Goal: Transaction & Acquisition: Subscribe to service/newsletter

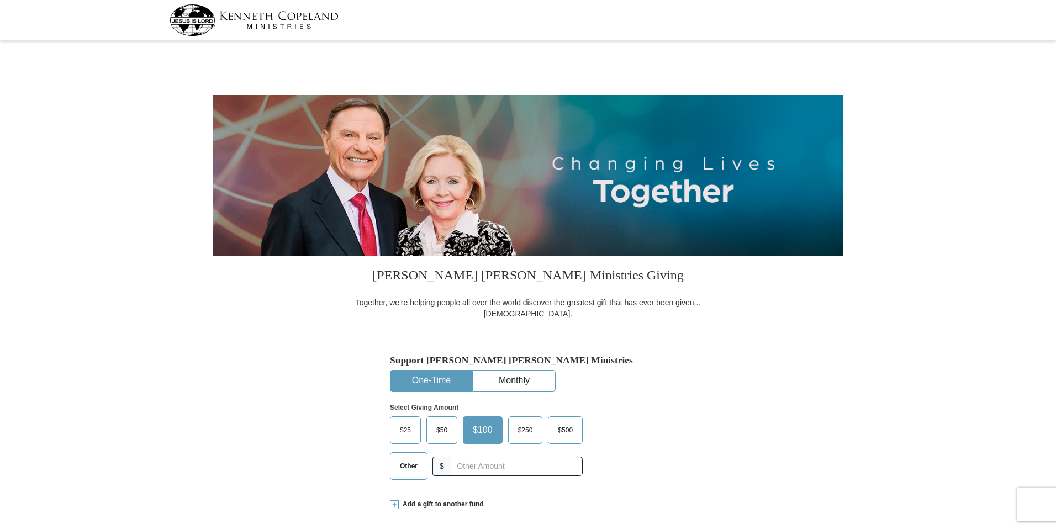
select select "WV"
click at [524, 385] on button "Monthly" at bounding box center [515, 381] width 82 height 20
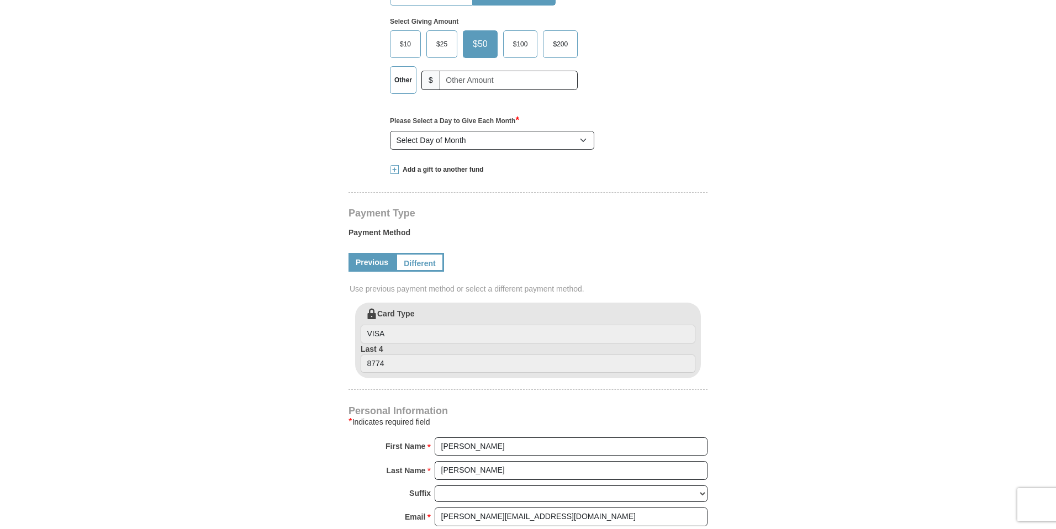
scroll to position [371, 0]
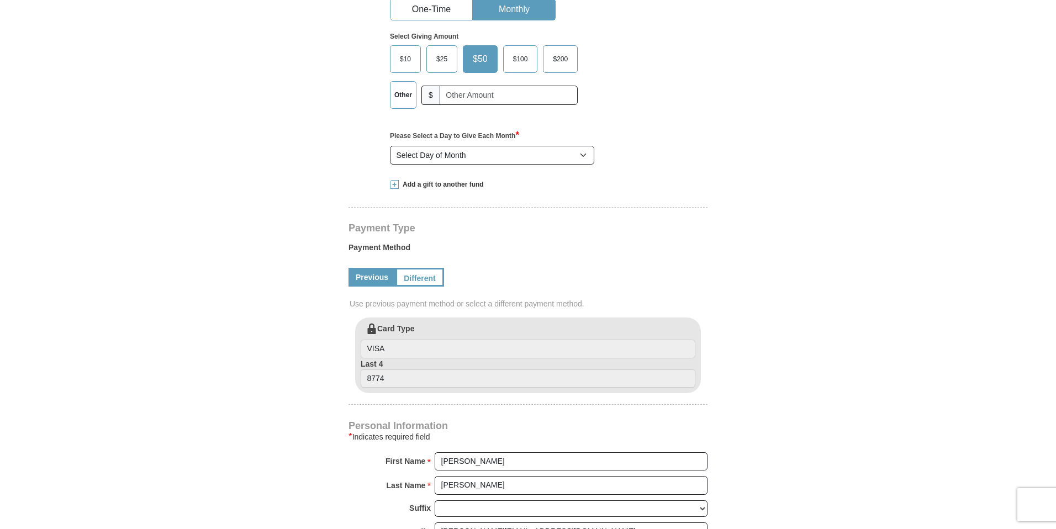
click at [448, 57] on span "$25" at bounding box center [442, 59] width 22 height 17
click at [0, 0] on input "$25" at bounding box center [0, 0] width 0 height 0
click at [439, 159] on select "Select Day of Month 1 2 3 4 5 6 7 8 9 10 11 12 13 14 15 16 17 18 19 20 21 22 23…" at bounding box center [492, 155] width 204 height 19
select select "10"
click at [390, 146] on select "Select Day of Month 1 2 3 4 5 6 7 8 9 10 11 12 13 14 15 16 17 18 19 20 21 22 23…" at bounding box center [492, 155] width 204 height 19
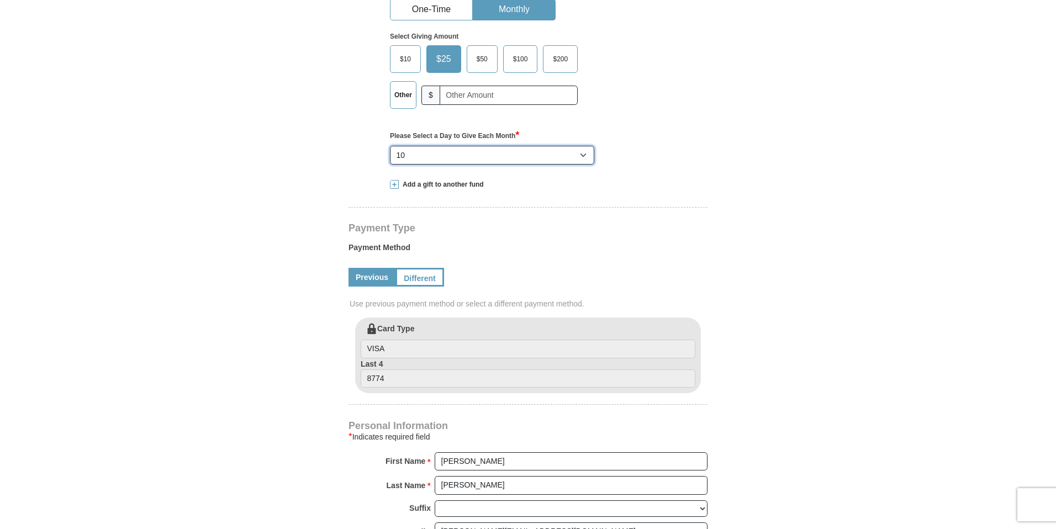
drag, startPoint x: 1060, startPoint y: 225, endPoint x: 1060, endPoint y: 213, distance: 11.6
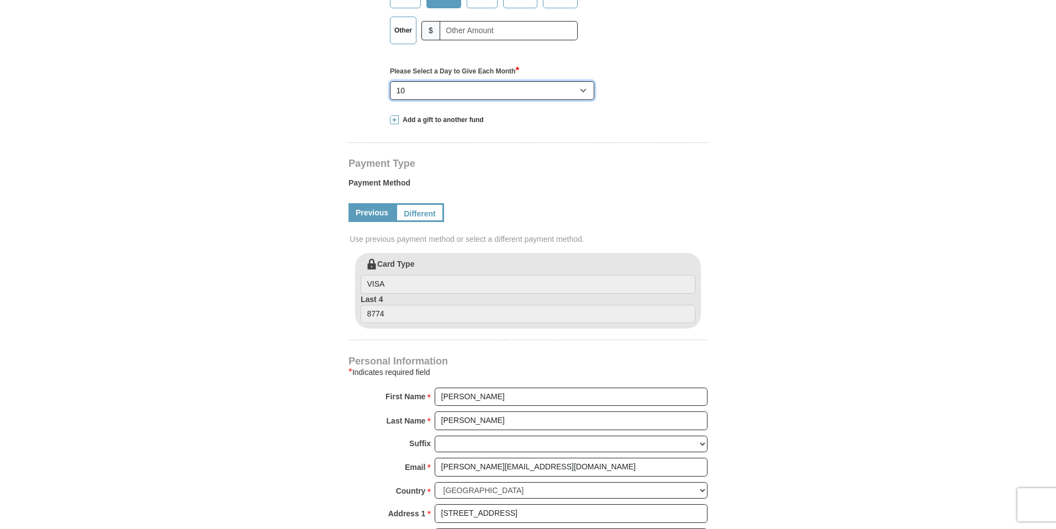
scroll to position [440, 0]
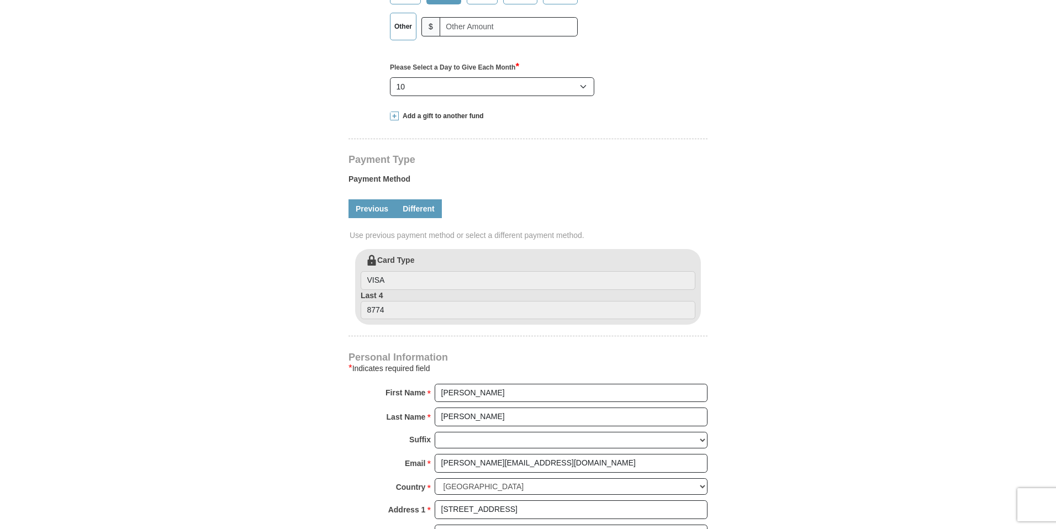
click at [417, 208] on link "Different" at bounding box center [419, 208] width 46 height 19
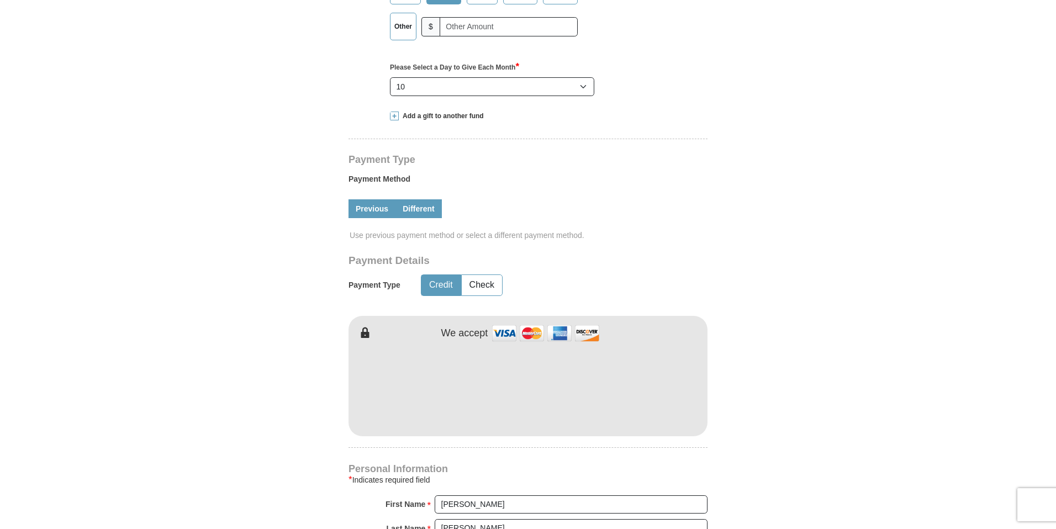
click at [371, 209] on link "Previous" at bounding box center [372, 208] width 47 height 19
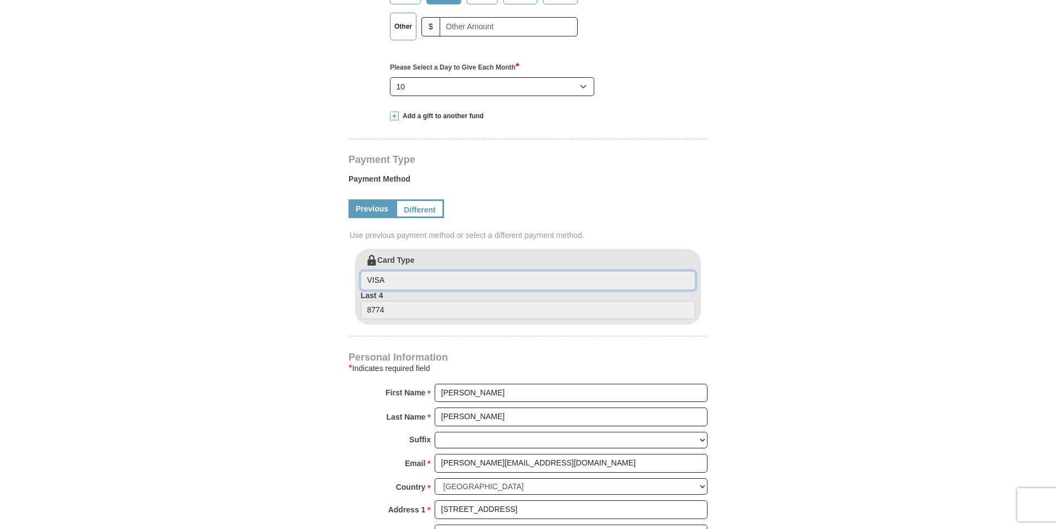
click at [439, 274] on input "VISA" at bounding box center [528, 280] width 335 height 19
click at [427, 304] on input "8774" at bounding box center [528, 310] width 335 height 19
click at [432, 213] on link "Different" at bounding box center [419, 208] width 46 height 19
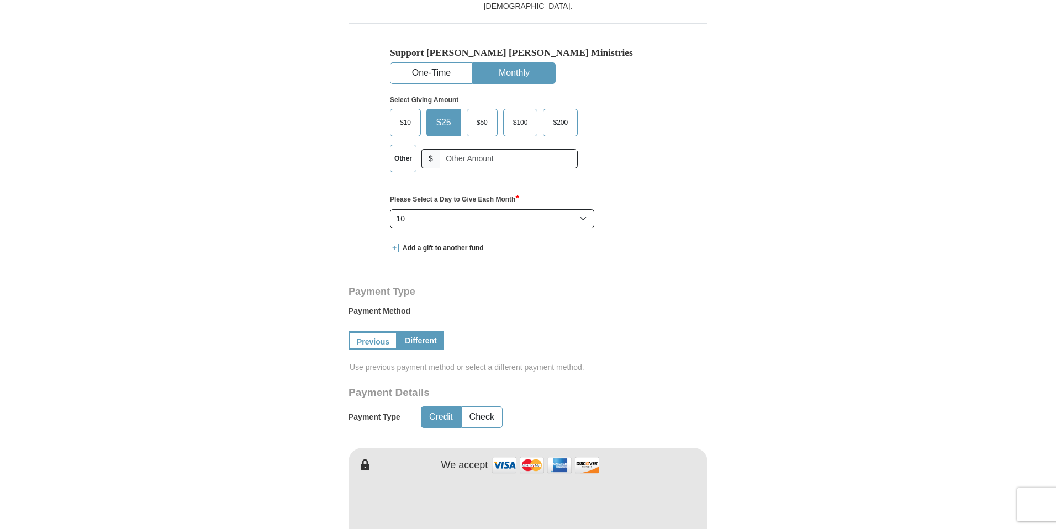
scroll to position [321, 0]
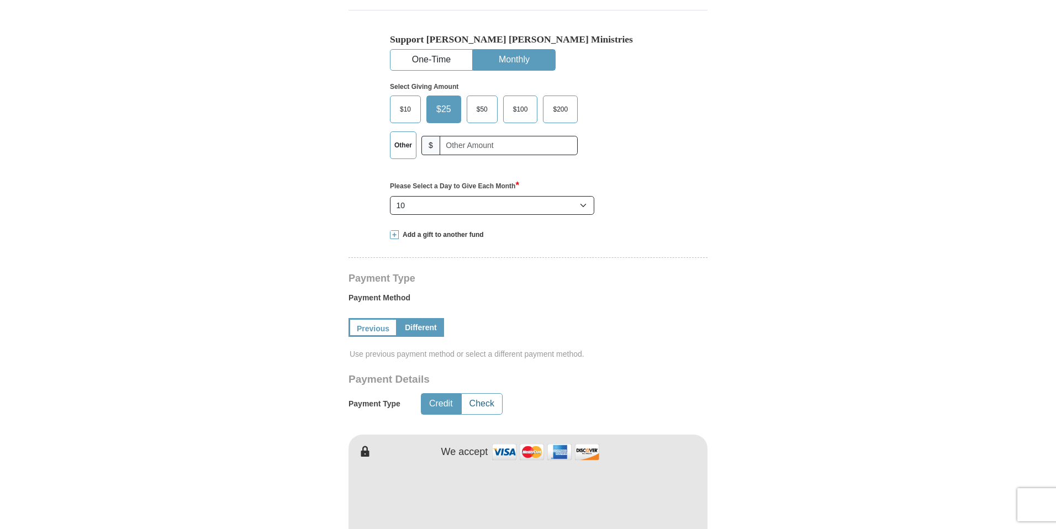
click at [488, 409] on button "Check" at bounding box center [482, 404] width 40 height 20
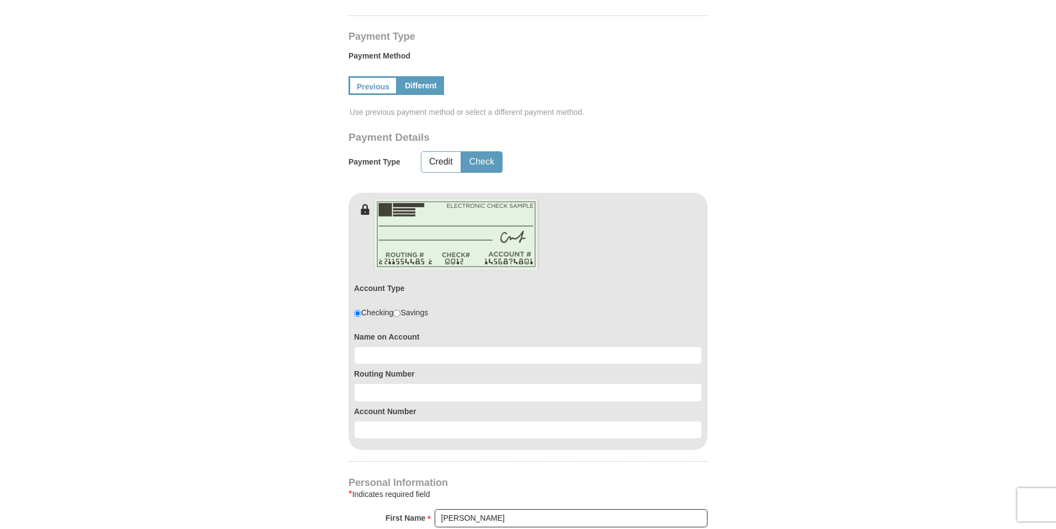
scroll to position [565, 0]
